Goal: Find specific page/section: Find specific page/section

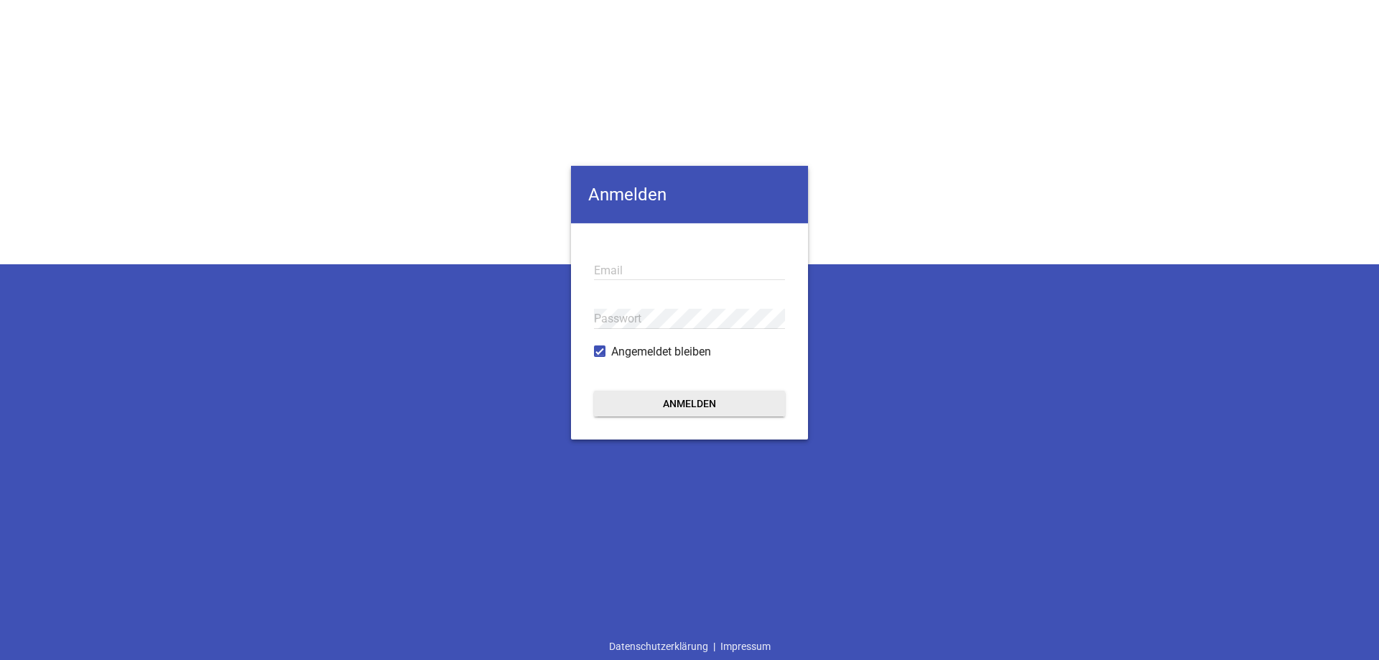
type input "[EMAIL_ADDRESS][DOMAIN_NAME]"
click at [717, 407] on button "Anmelden" at bounding box center [689, 404] width 191 height 26
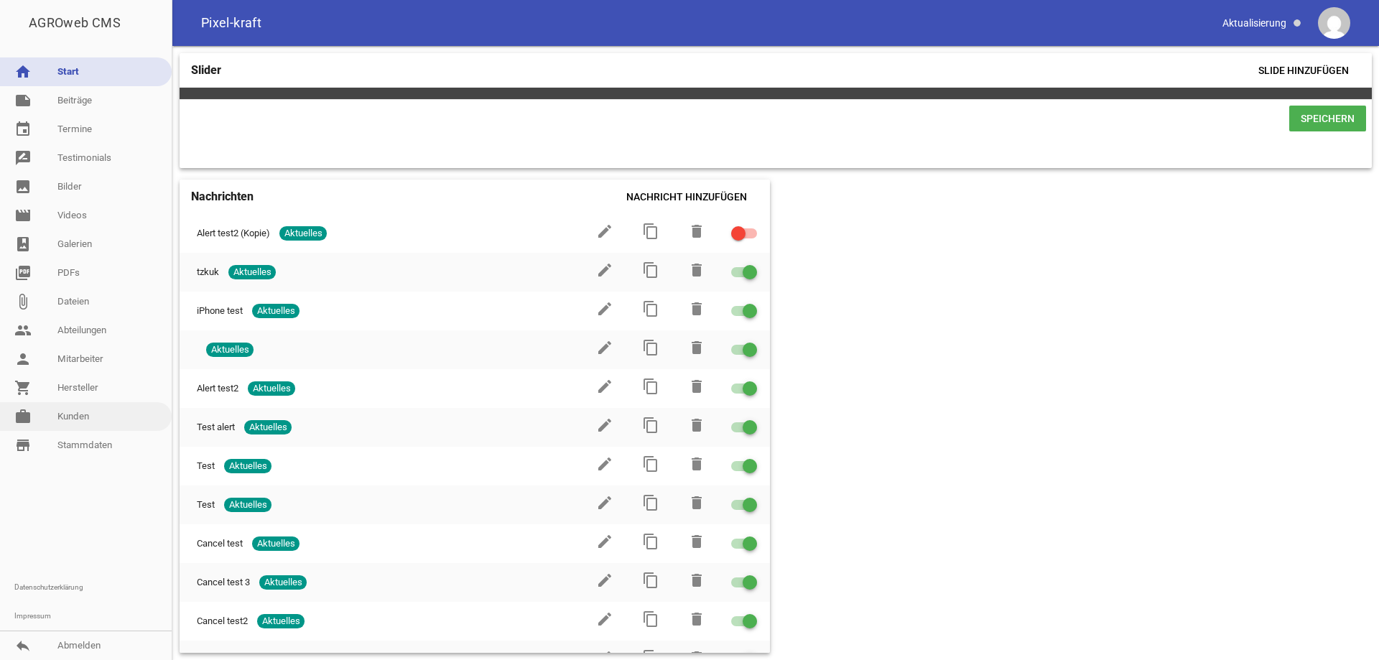
drag, startPoint x: 89, startPoint y: 421, endPoint x: 147, endPoint y: 414, distance: 58.6
click at [90, 421] on link "work [PERSON_NAME]" at bounding box center [86, 416] width 172 height 29
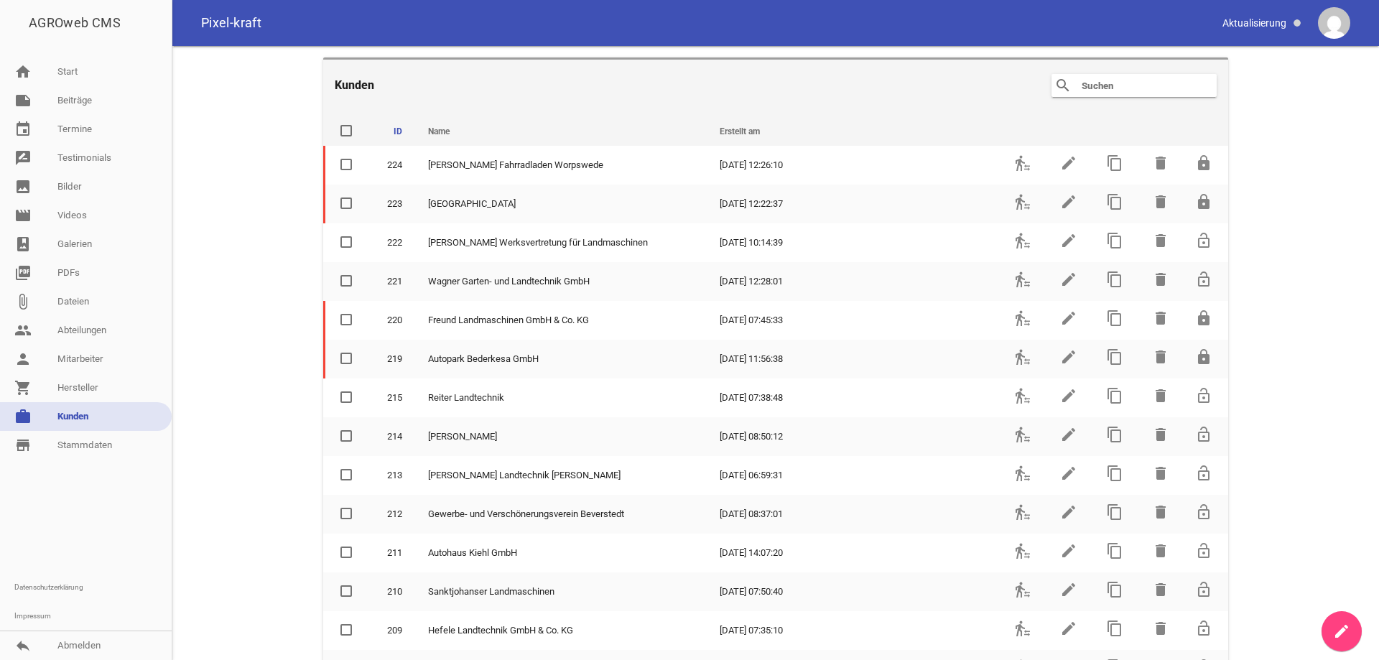
click at [1111, 88] on input "text" at bounding box center [1137, 85] width 115 height 17
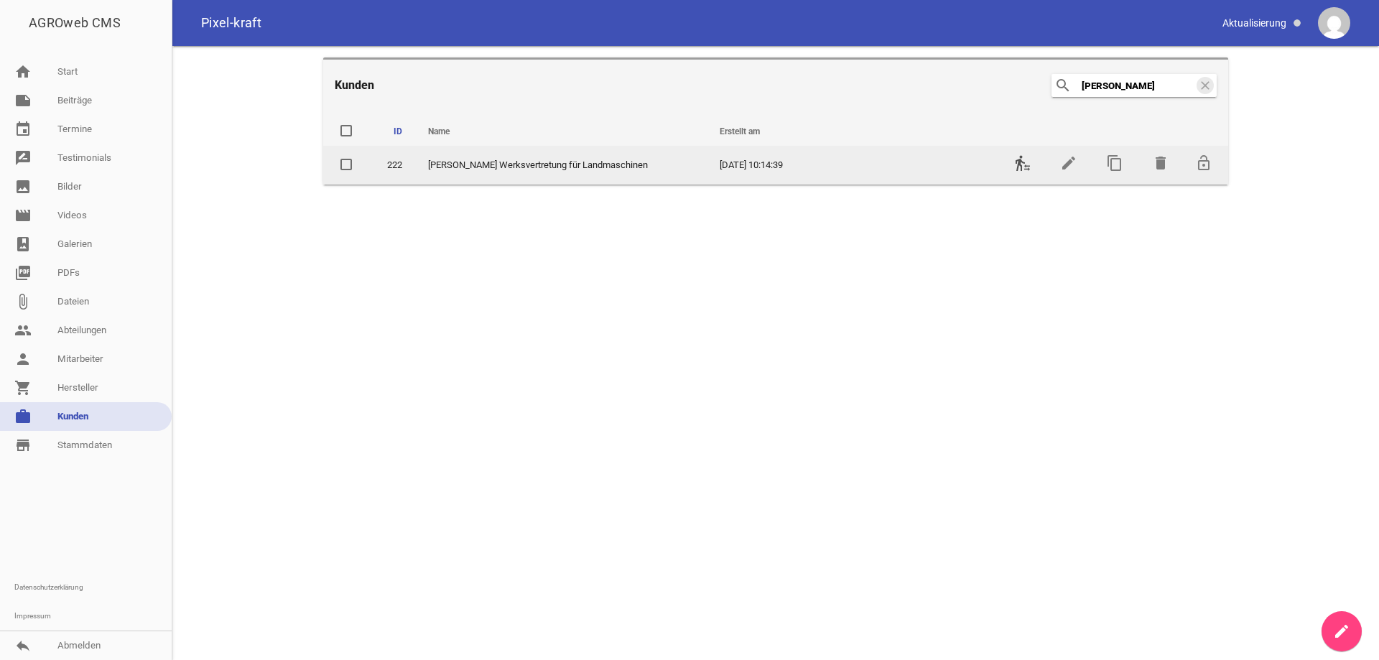
type input "[PERSON_NAME]"
click at [1020, 167] on icon "transfer_within_a_station" at bounding box center [1022, 162] width 17 height 17
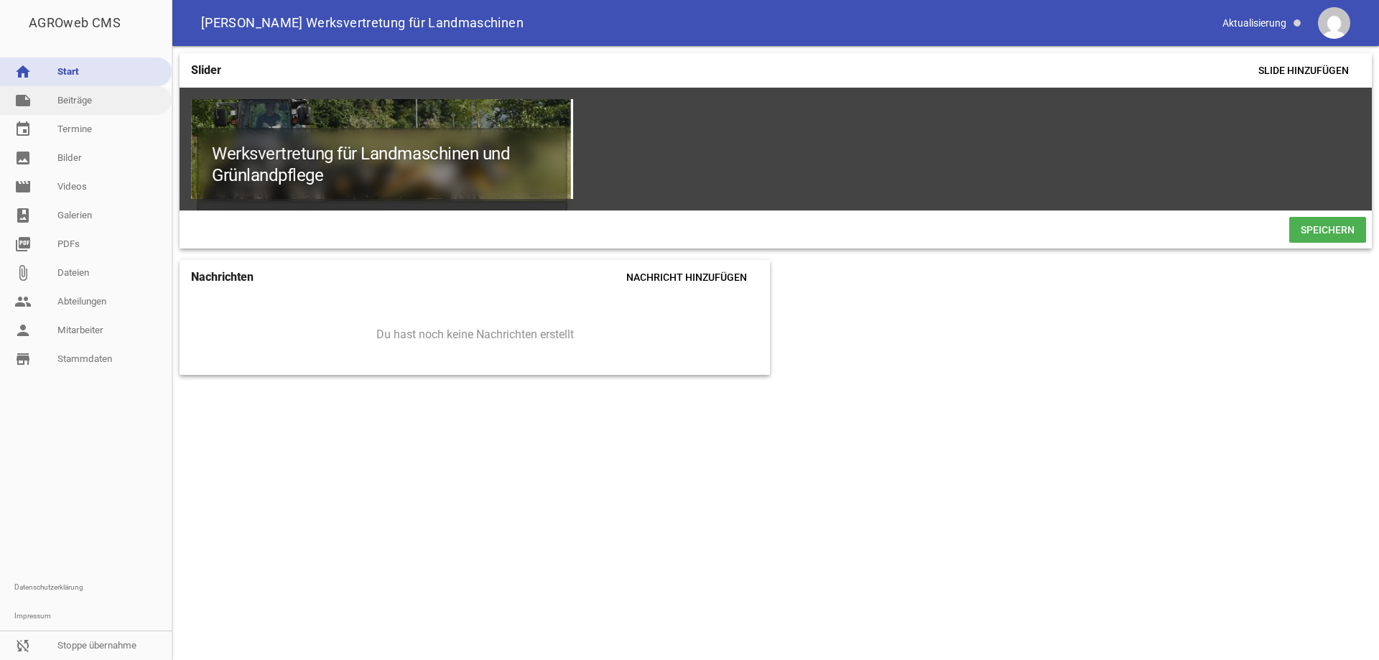
click at [78, 103] on link "note Beiträge" at bounding box center [86, 100] width 172 height 29
